Goal: Transaction & Acquisition: Download file/media

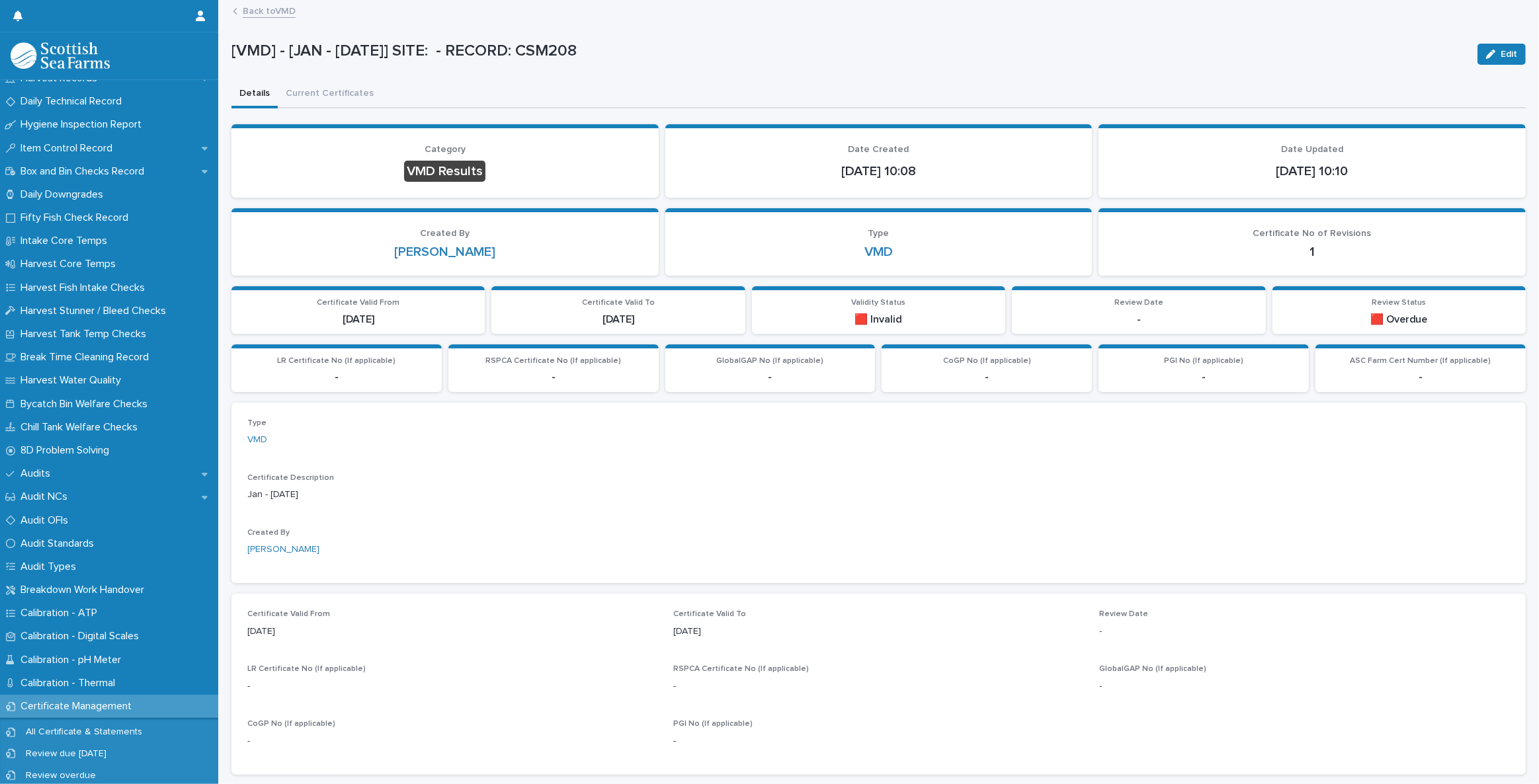
click at [273, 9] on link "Back to VMD" at bounding box center [269, 10] width 53 height 15
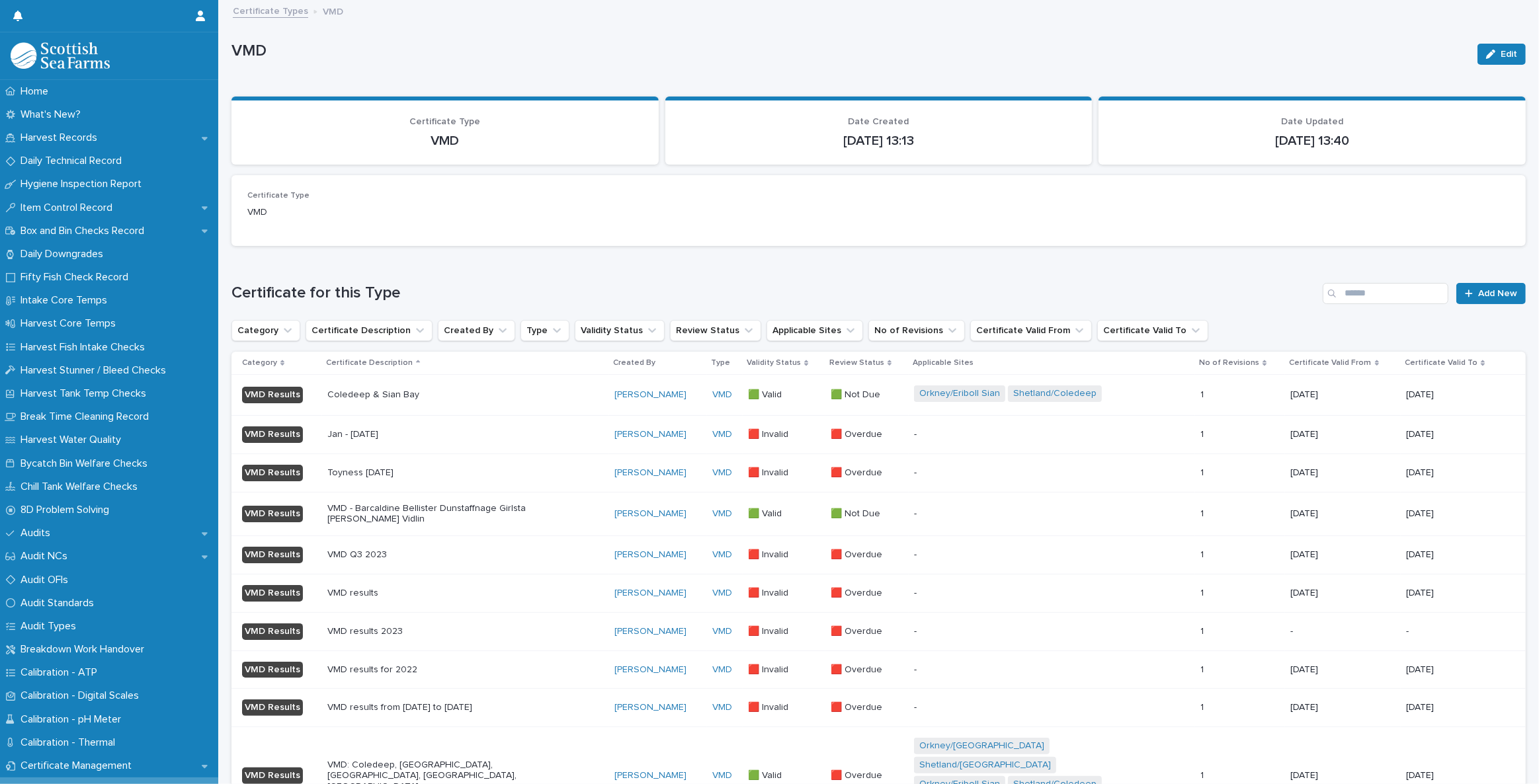
click at [458, 510] on p "VMD - Barcaldine Bellister Dunstaffnage Girlsta [PERSON_NAME] Vidlin" at bounding box center [443, 514] width 232 height 22
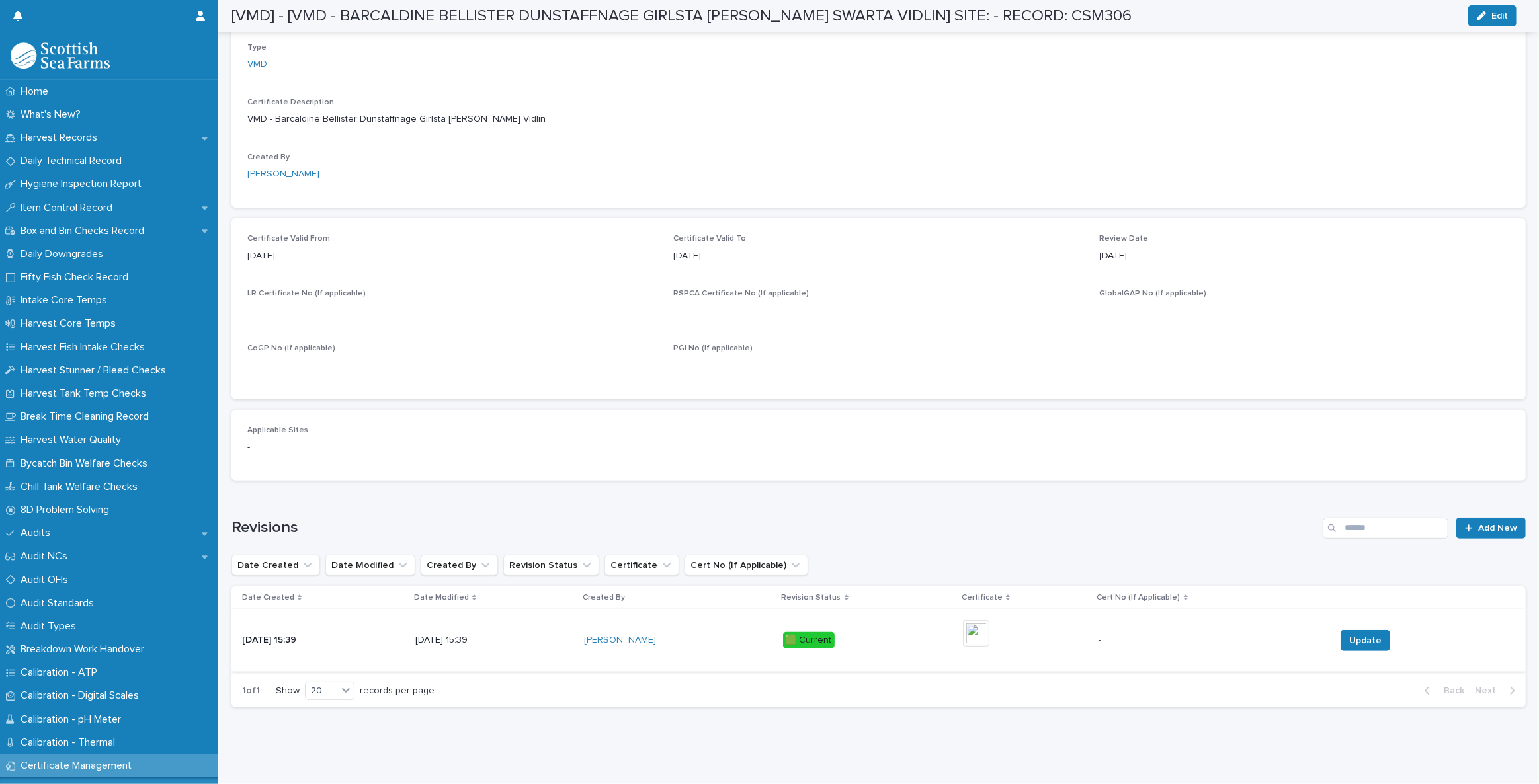
scroll to position [381, 0]
click at [978, 622] on img at bounding box center [976, 633] width 27 height 27
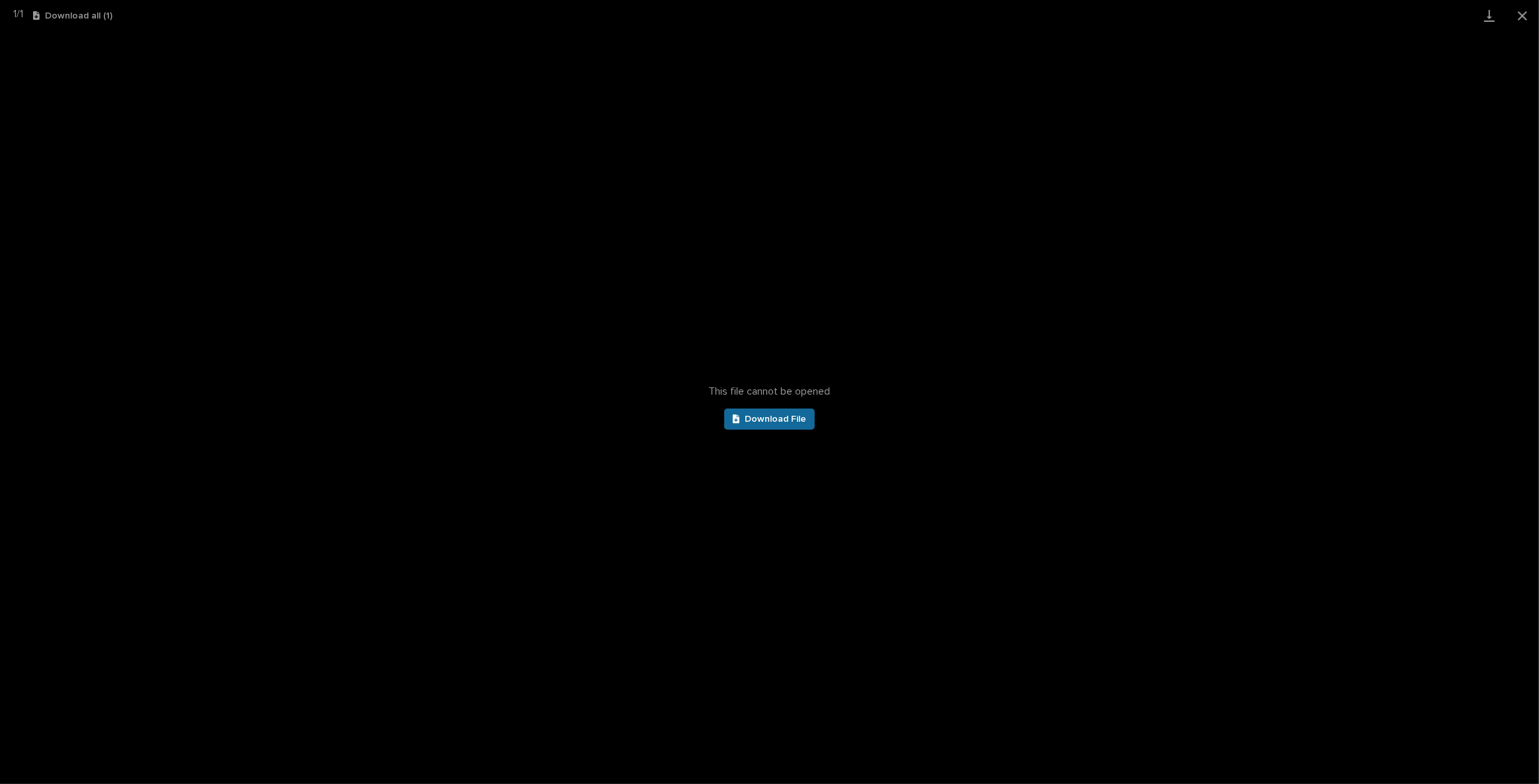
click at [790, 425] on link "Download File" at bounding box center [770, 419] width 92 height 21
click at [1524, 9] on button "Close gallery" at bounding box center [1523, 15] width 33 height 31
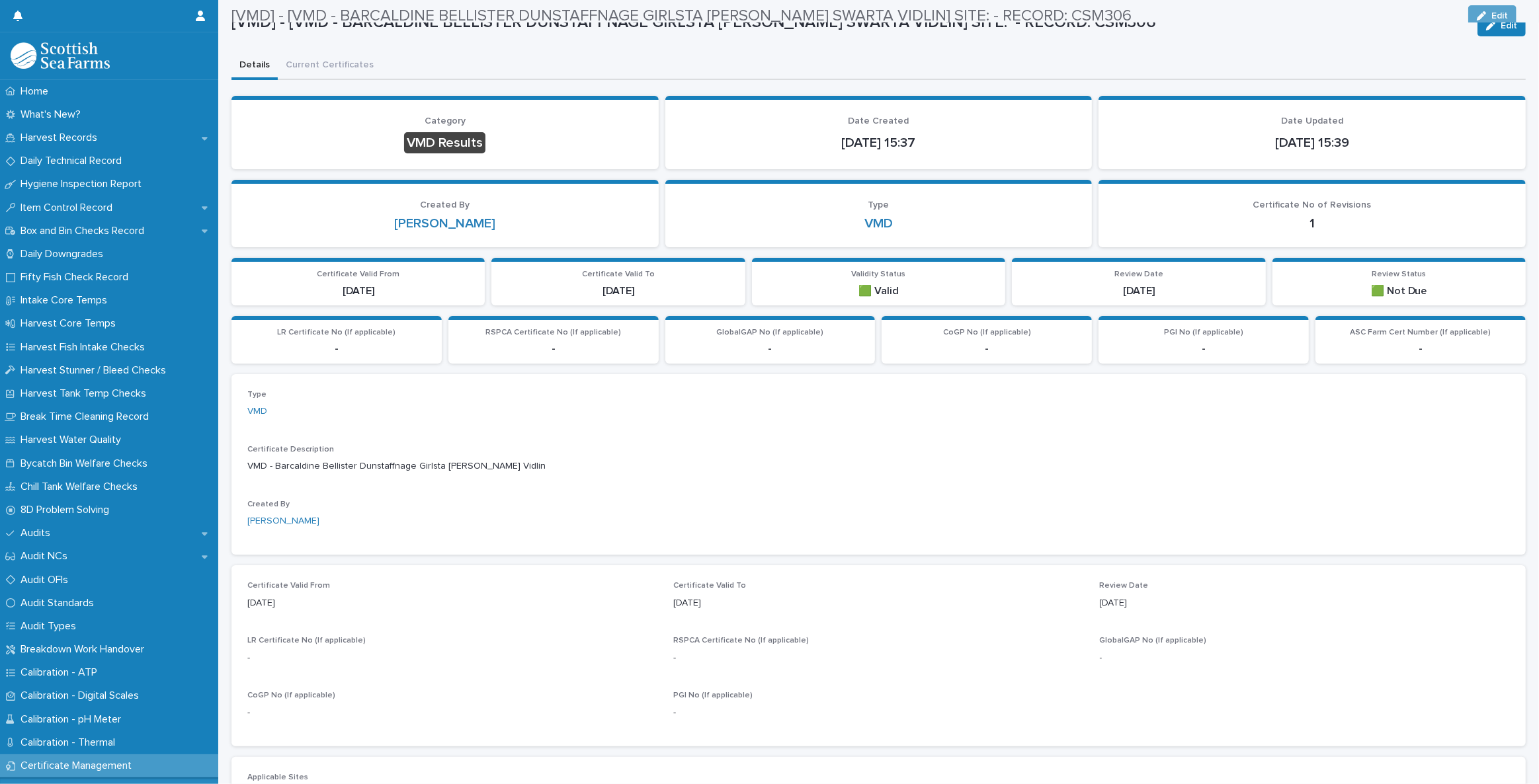
scroll to position [0, 0]
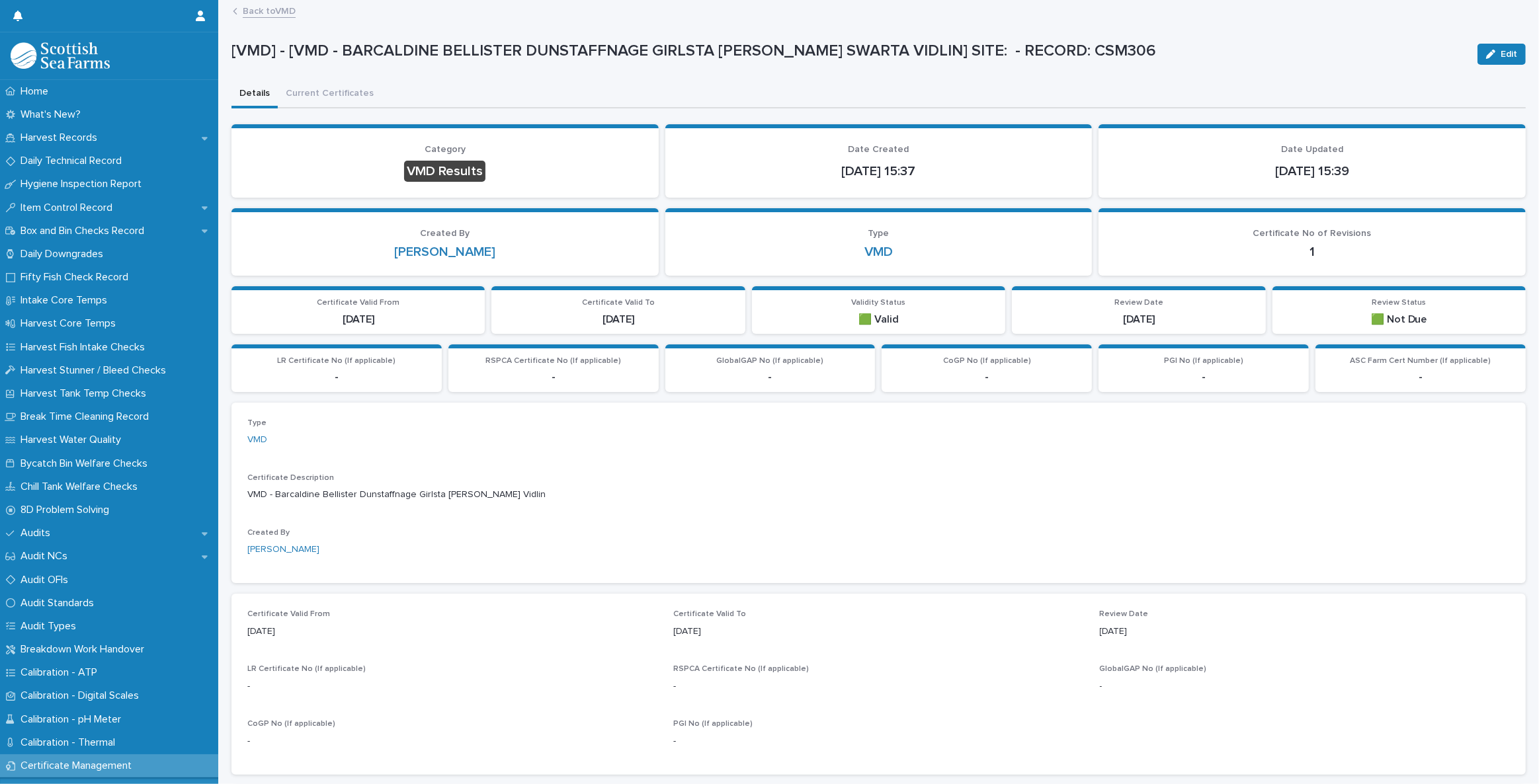
click at [281, 13] on link "Back to VMD" at bounding box center [269, 10] width 53 height 15
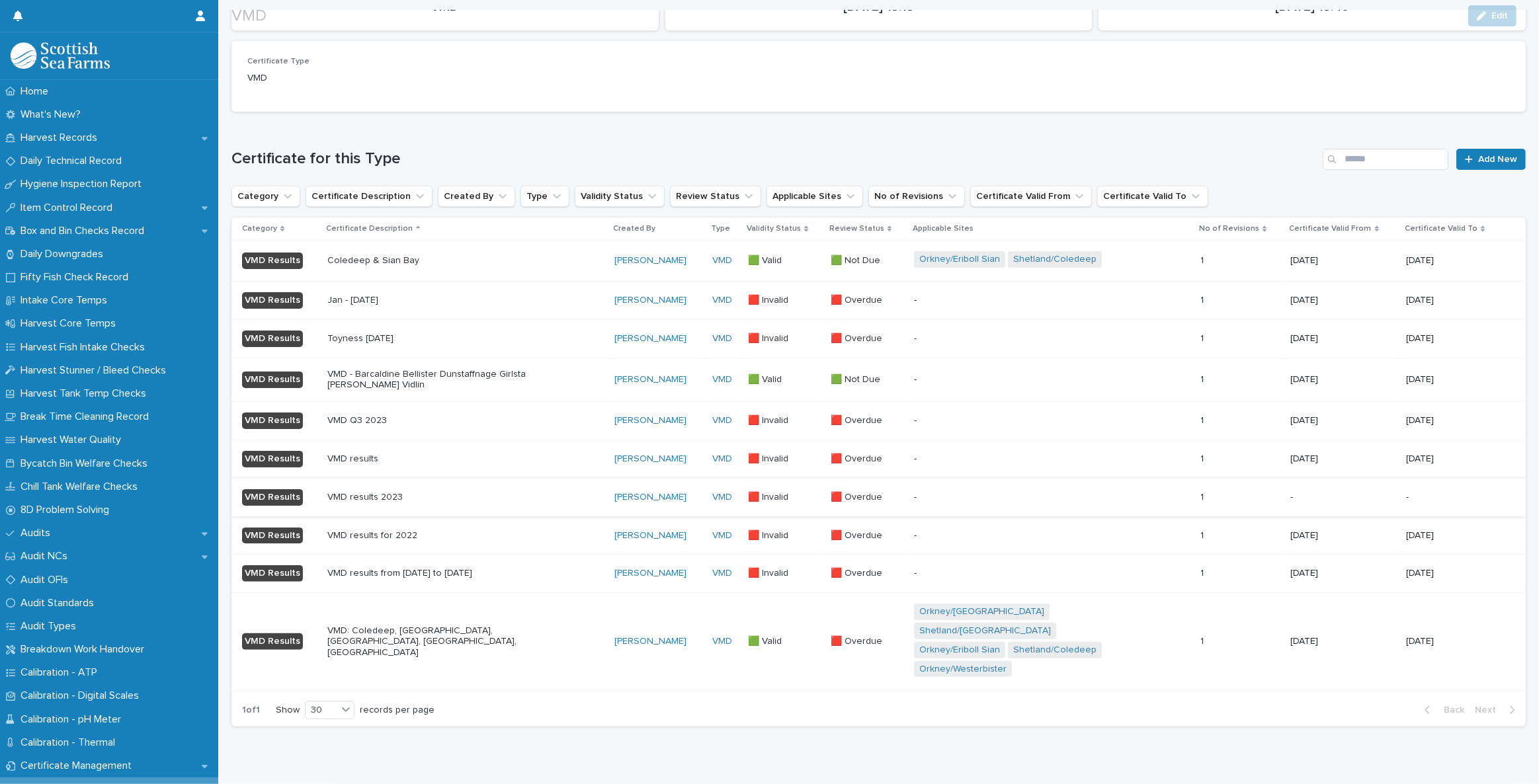
scroll to position [139, 0]
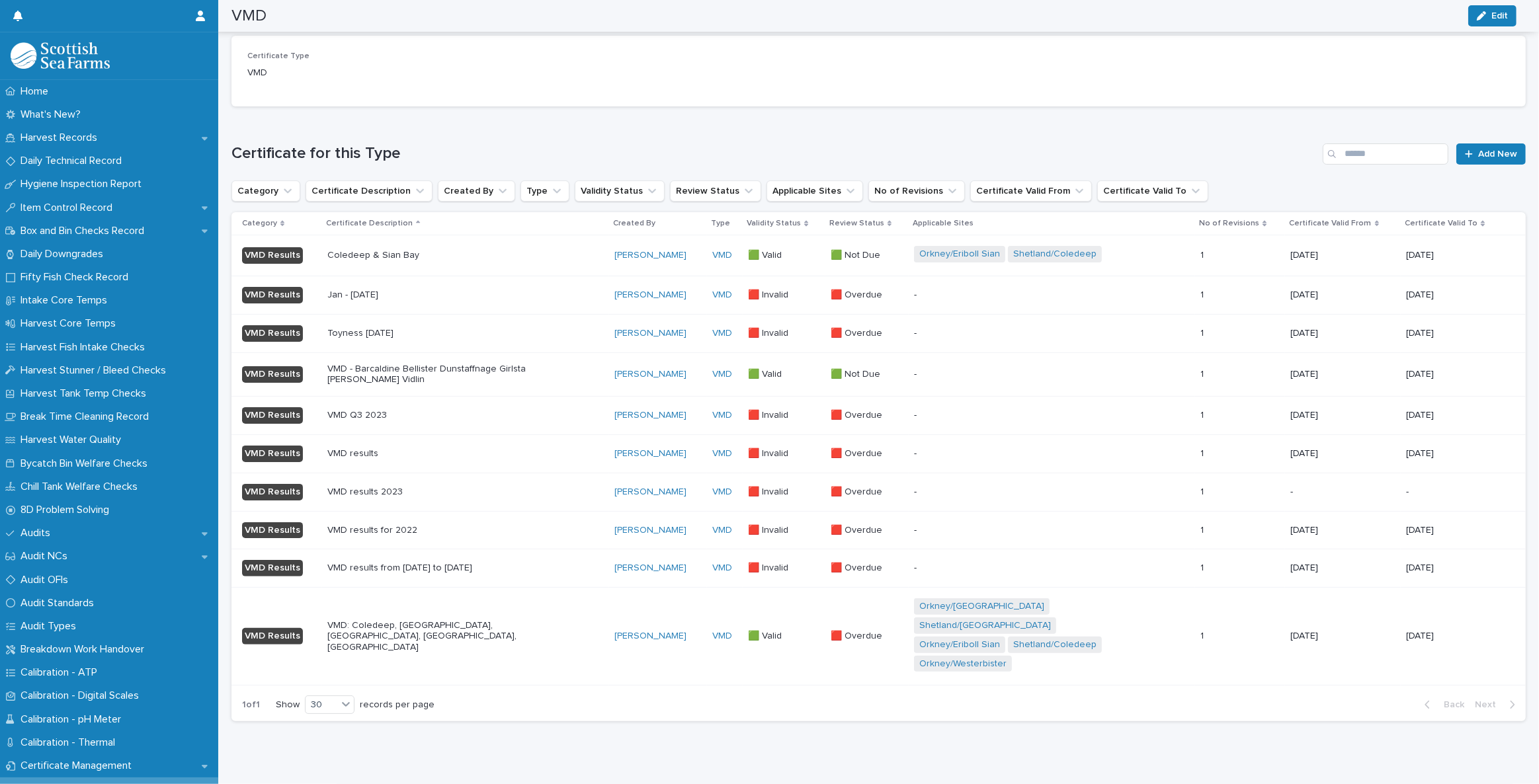
click at [461, 620] on p "VMD: Coledeep, [GEOGRAPHIC_DATA], [GEOGRAPHIC_DATA], [GEOGRAPHIC_DATA], [GEOGRA…" at bounding box center [443, 636] width 232 height 33
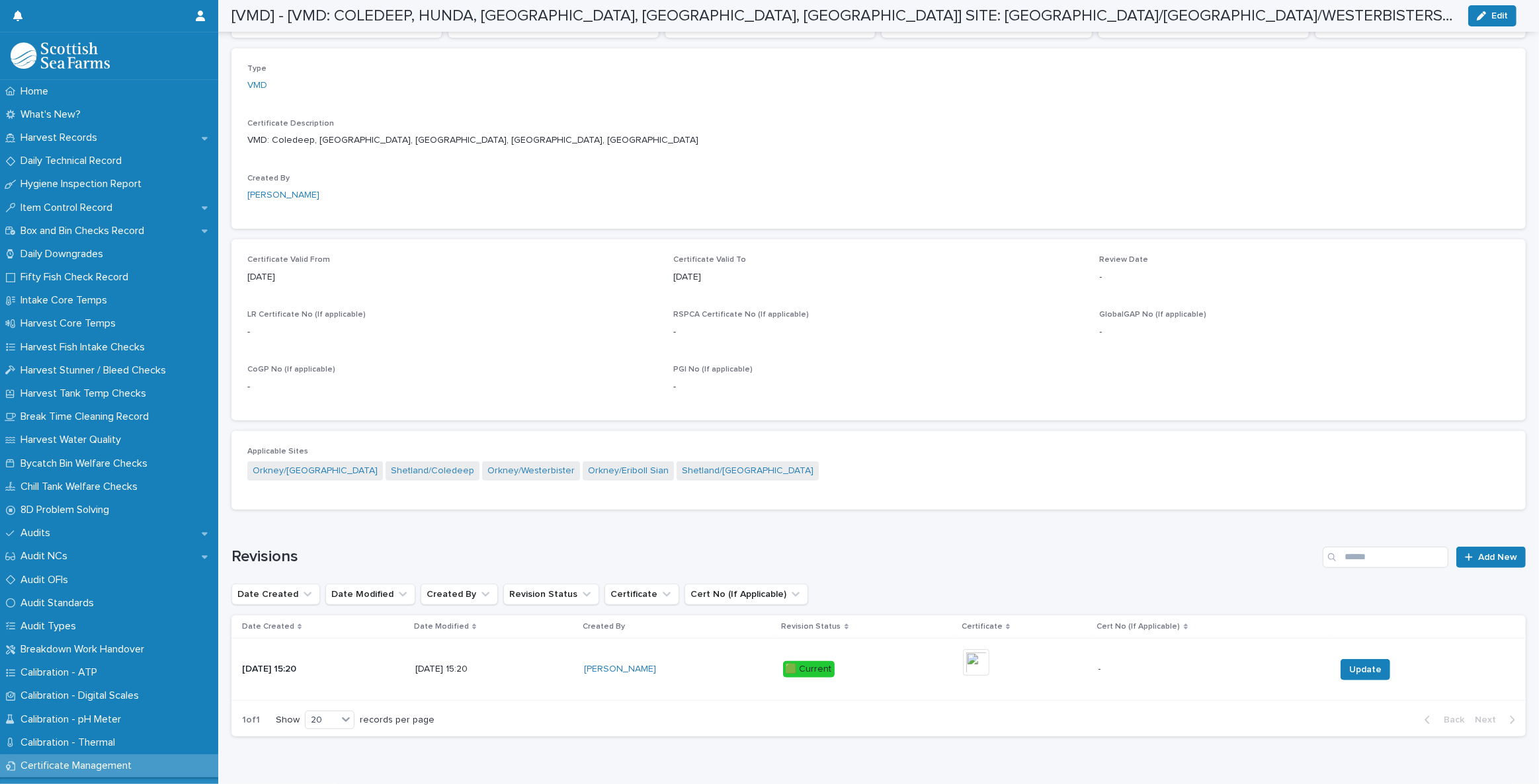
scroll to position [389, 0]
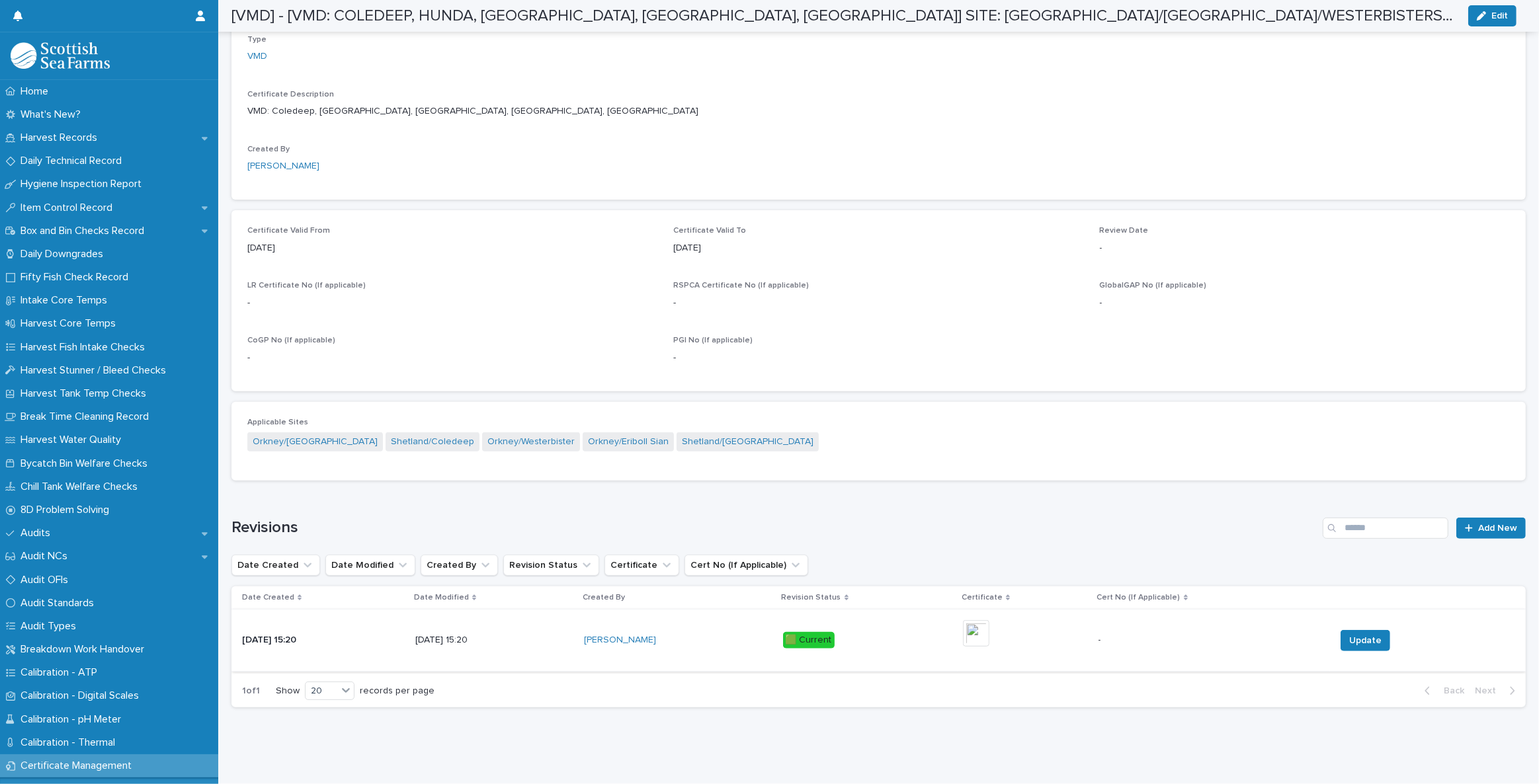
click at [990, 620] on img at bounding box center [976, 633] width 27 height 27
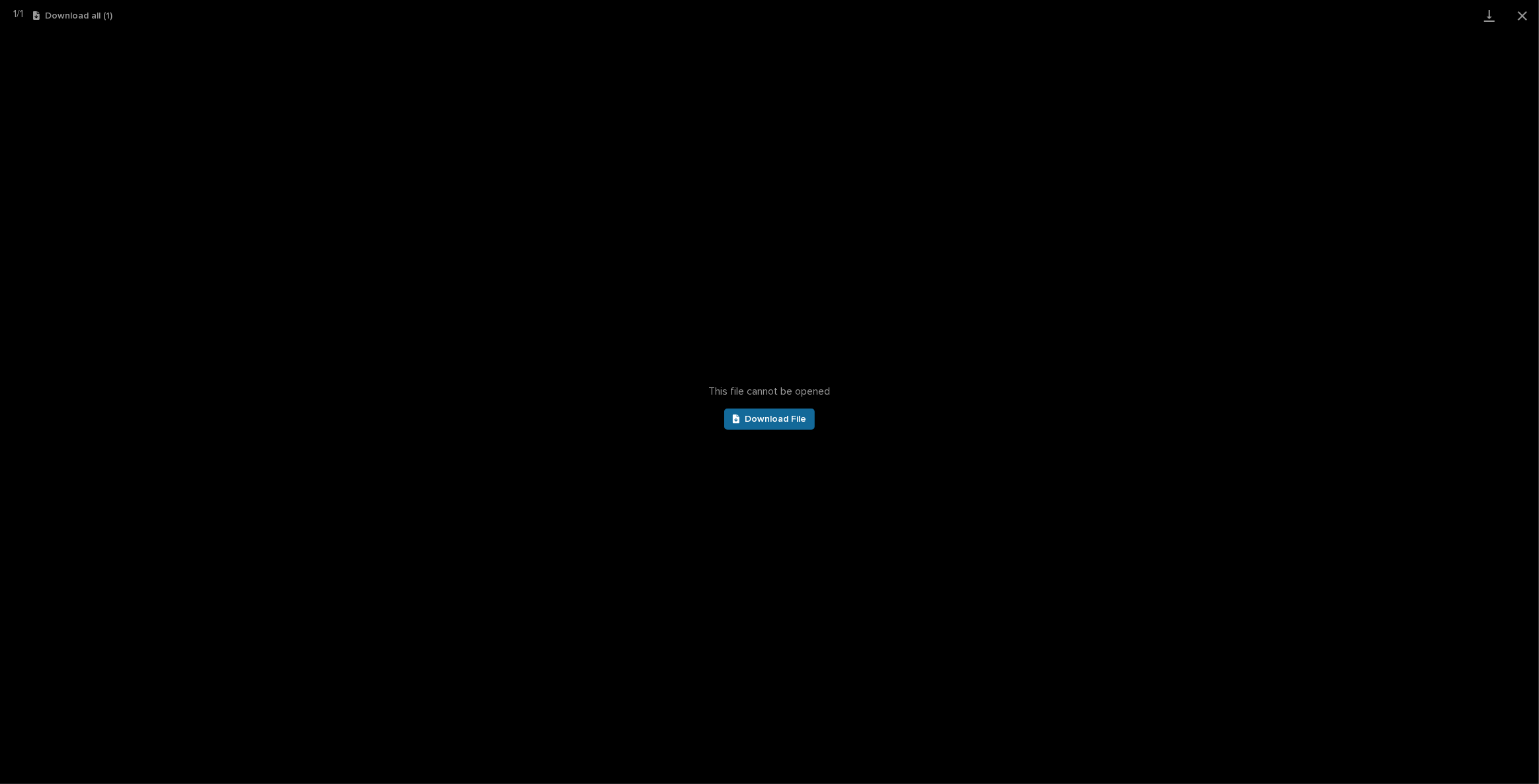
click at [796, 421] on span "Download File" at bounding box center [776, 419] width 62 height 9
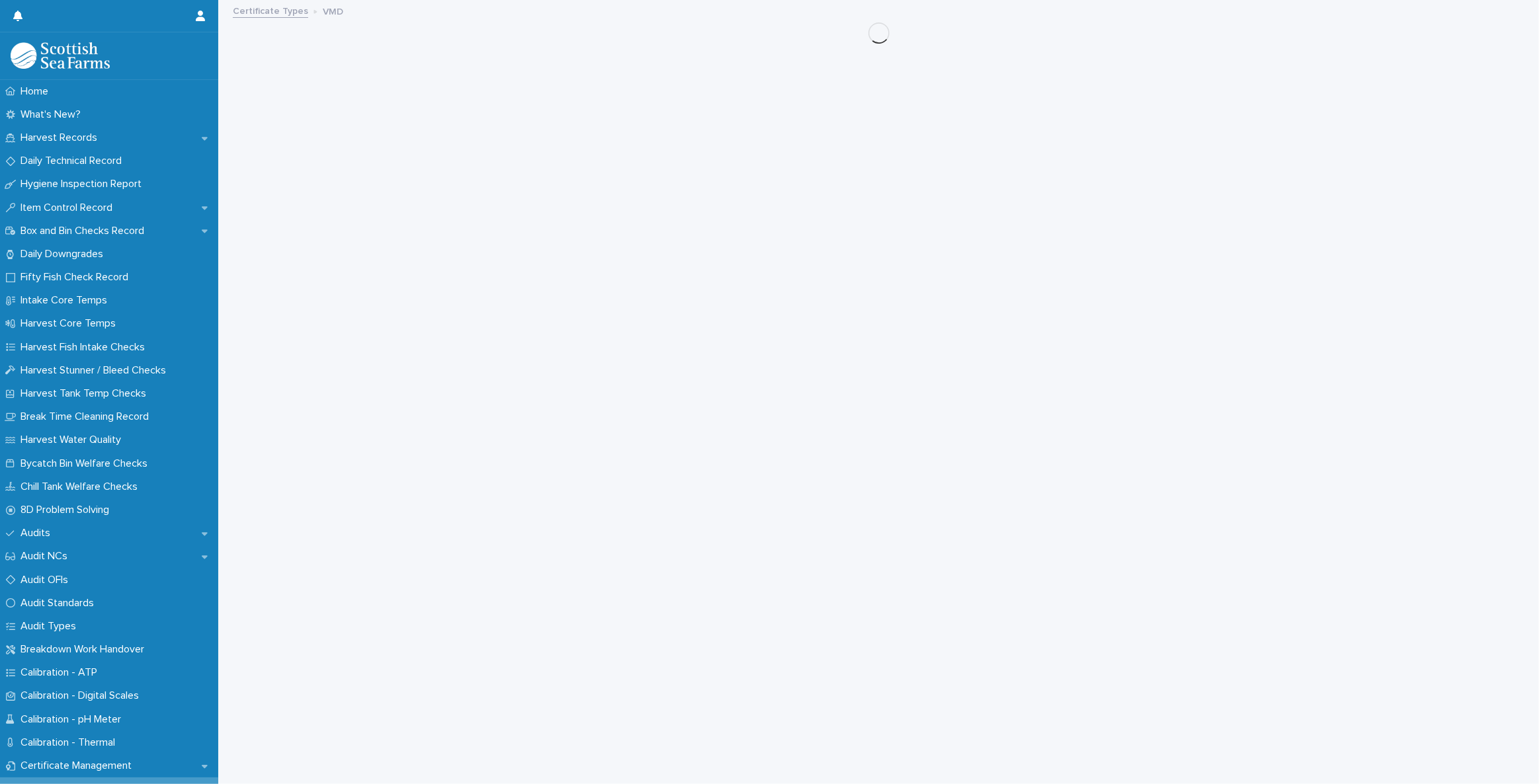
scroll to position [9, 0]
